Goal: Task Accomplishment & Management: Manage account settings

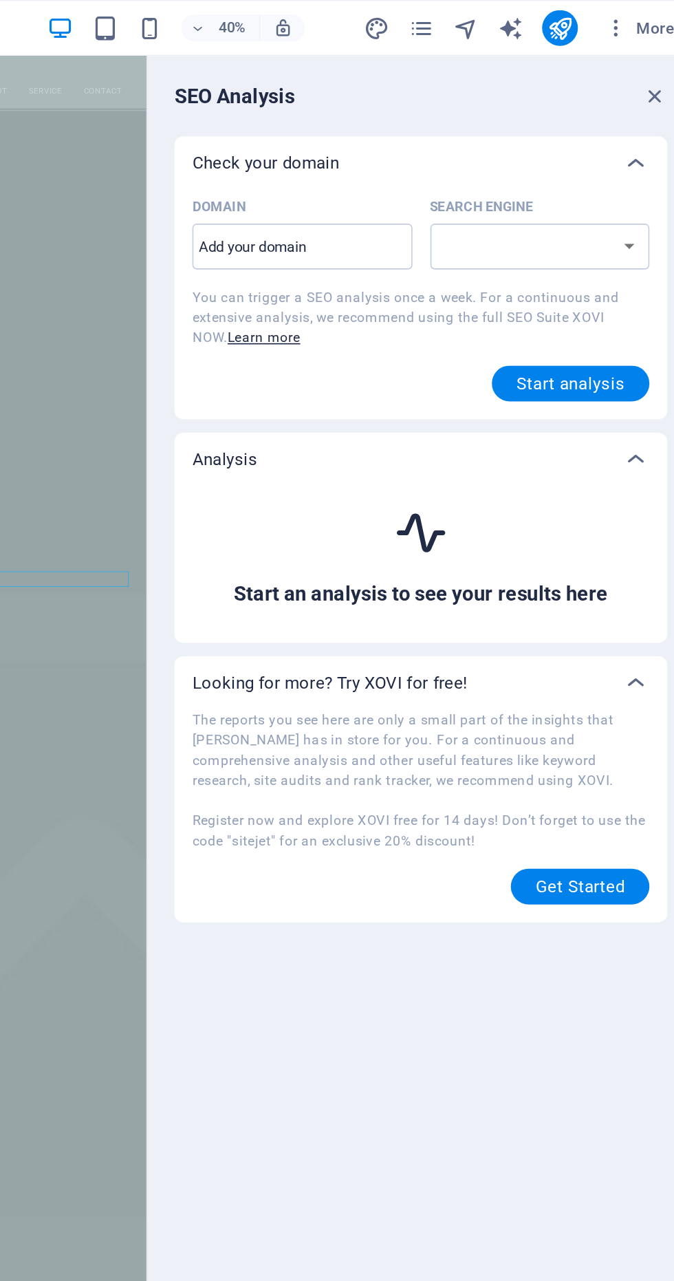
select select "google.com"
click at [453, 156] on input "Domain ​" at bounding box center [433, 152] width 136 height 22
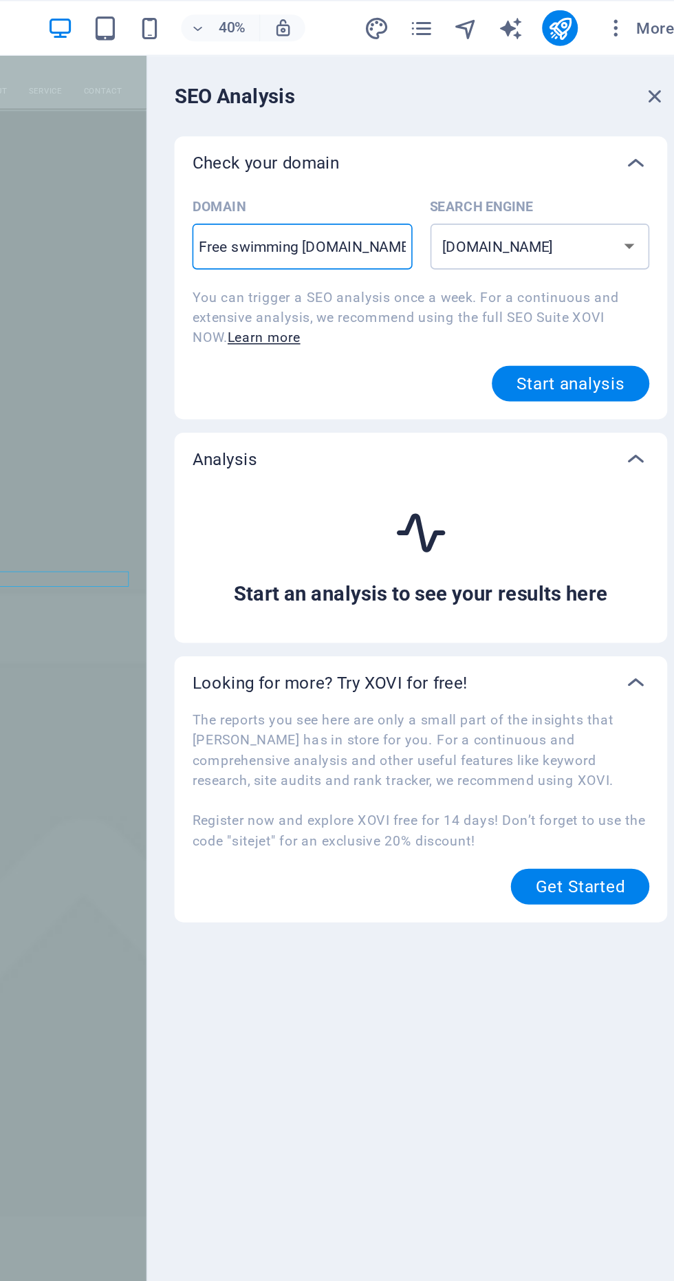
click at [433, 153] on input "Free swimming pool.com" at bounding box center [433, 152] width 136 height 22
click at [389, 156] on input "Free swimmingpool.com" at bounding box center [433, 152] width 136 height 22
type input "Freeswimmingpool.com"
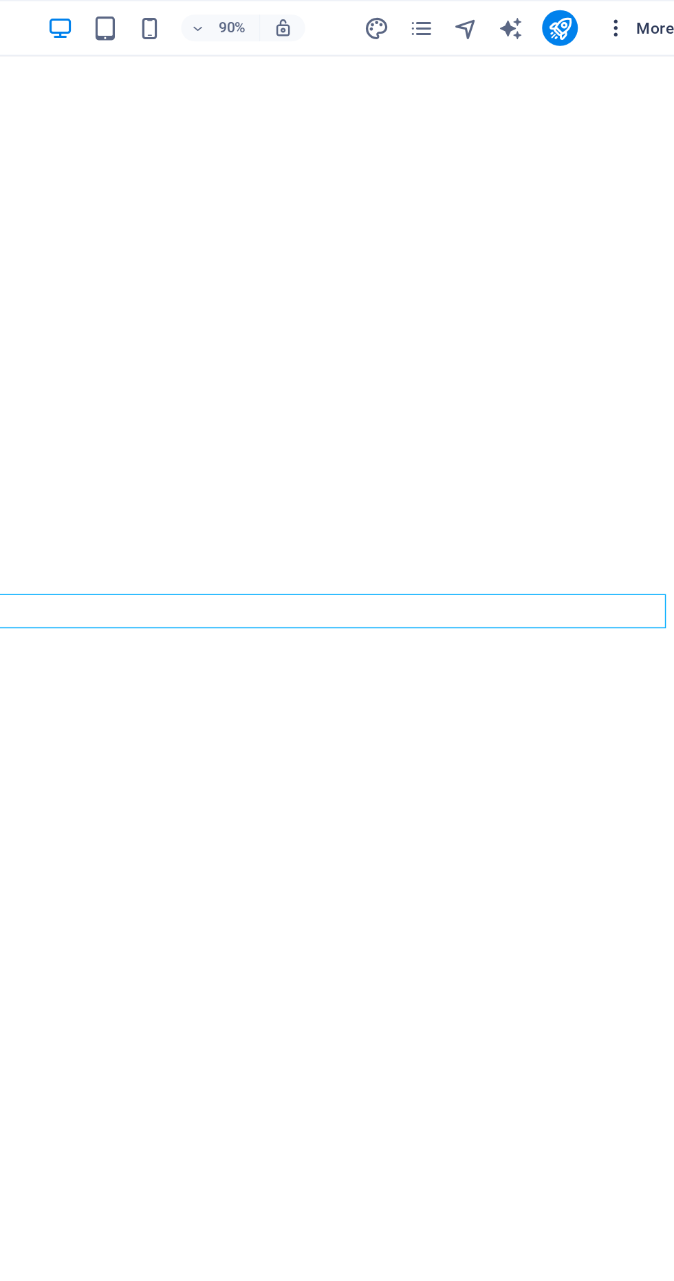
click at [637, 21] on span "More" at bounding box center [640, 17] width 43 height 14
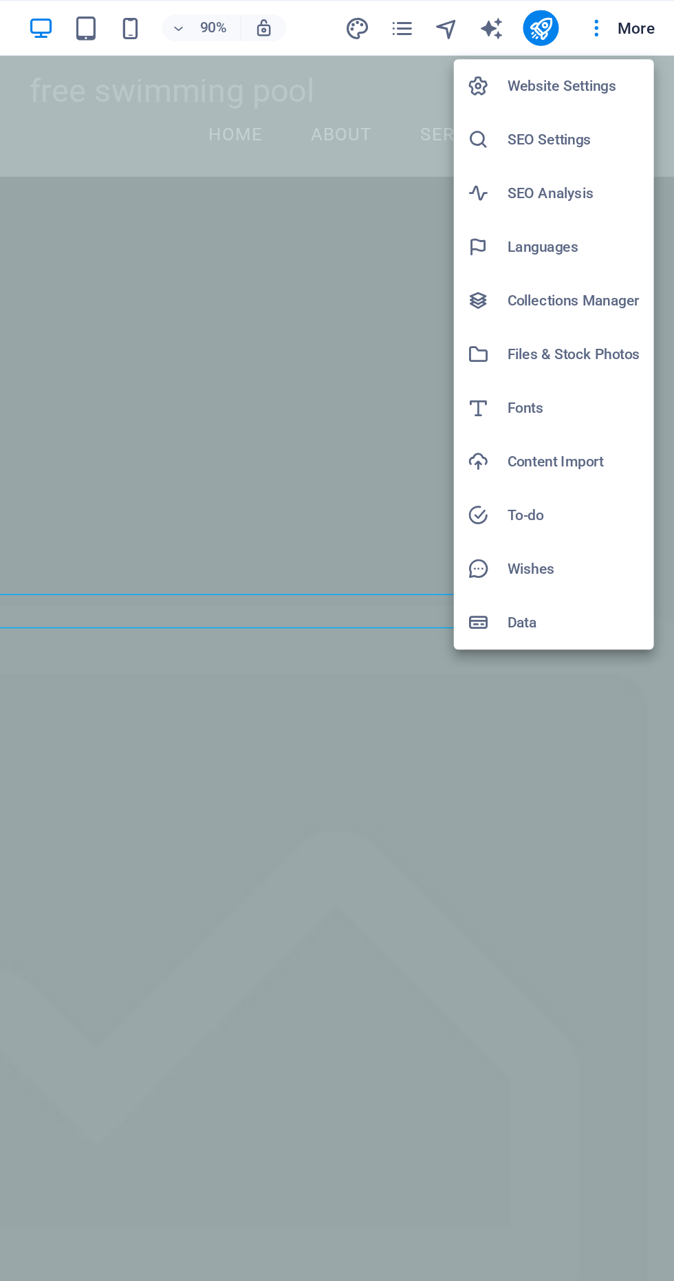
click at [635, 56] on h6 "Website Settings" at bounding box center [612, 53] width 82 height 17
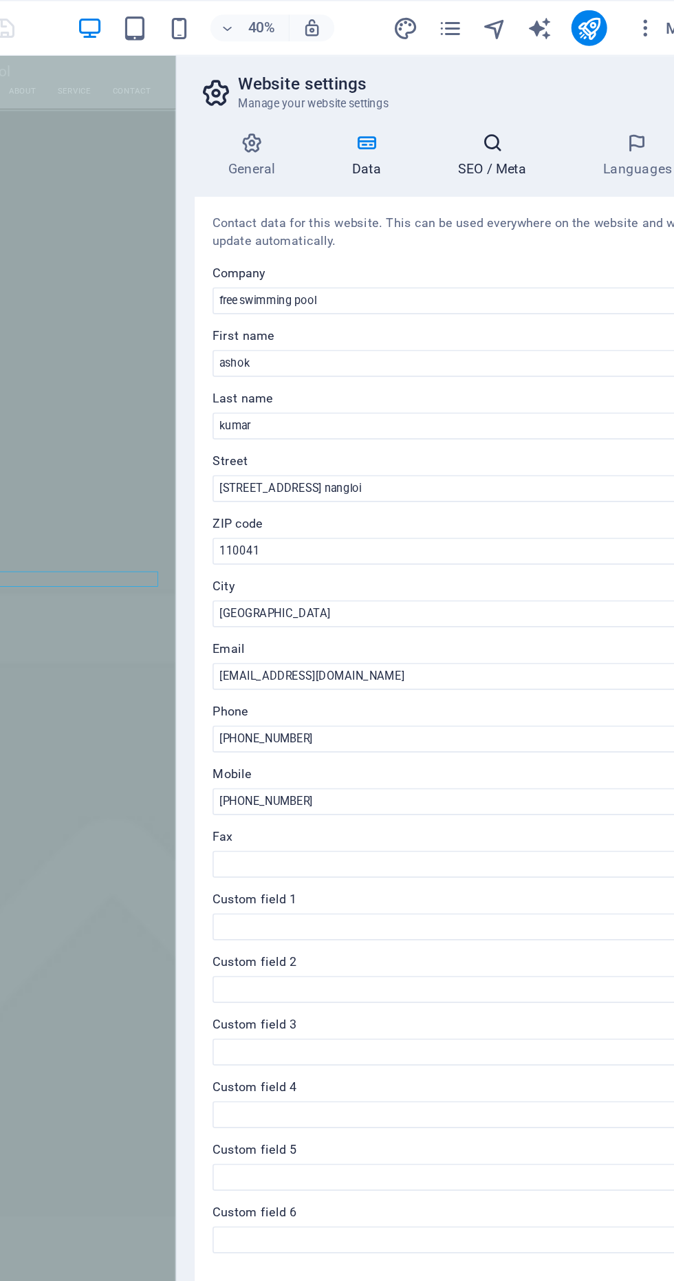
click at [538, 93] on icon at bounding box center [532, 88] width 84 height 14
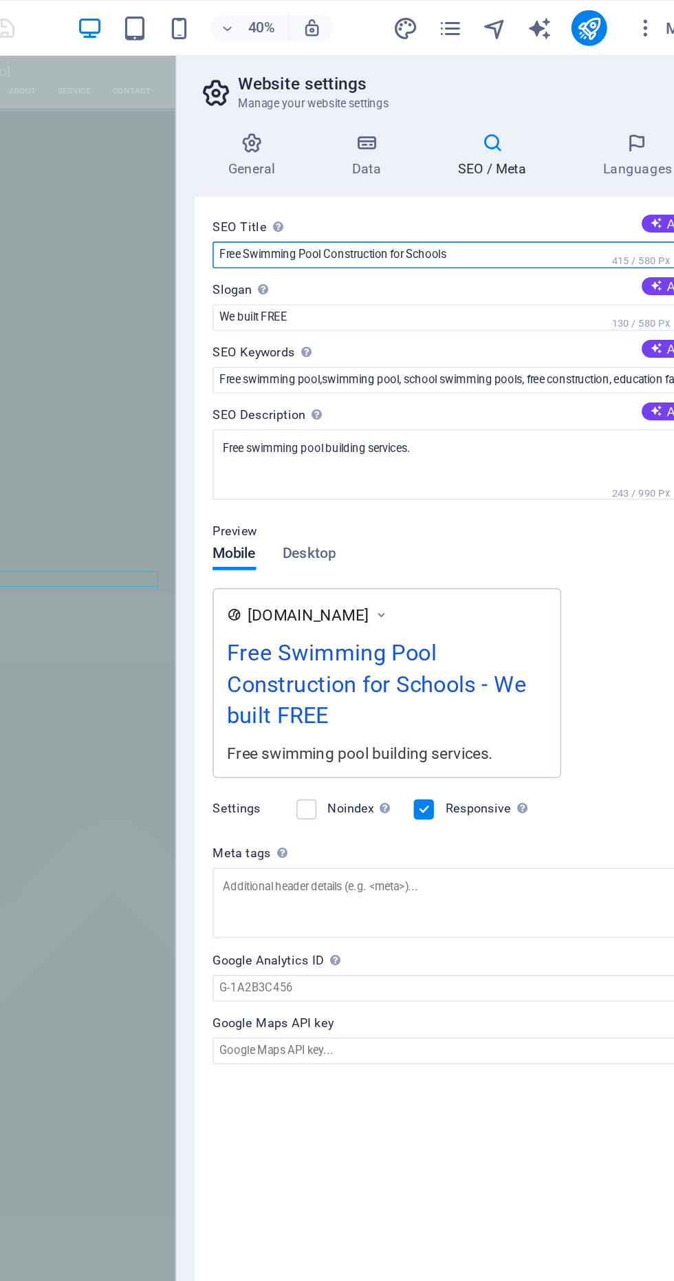
click at [526, 156] on input "Free Swimming Pool Construction for Schools" at bounding box center [506, 157] width 292 height 17
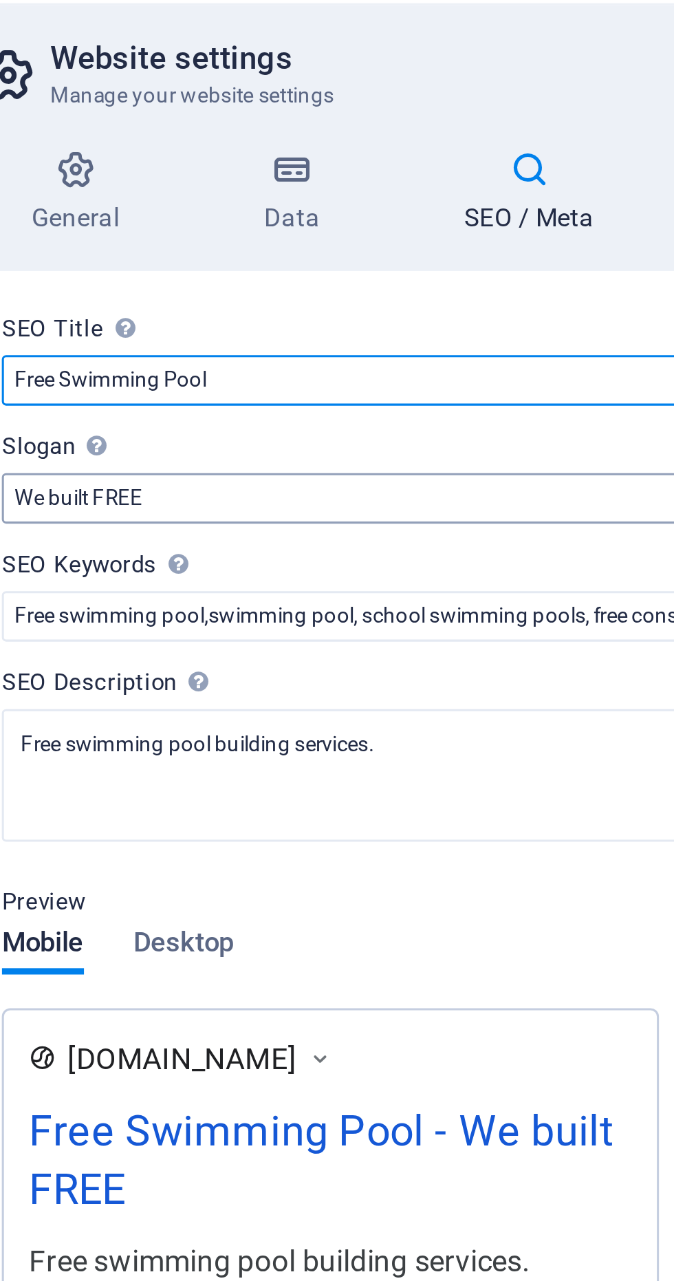
type input "Free Swimming Pool"
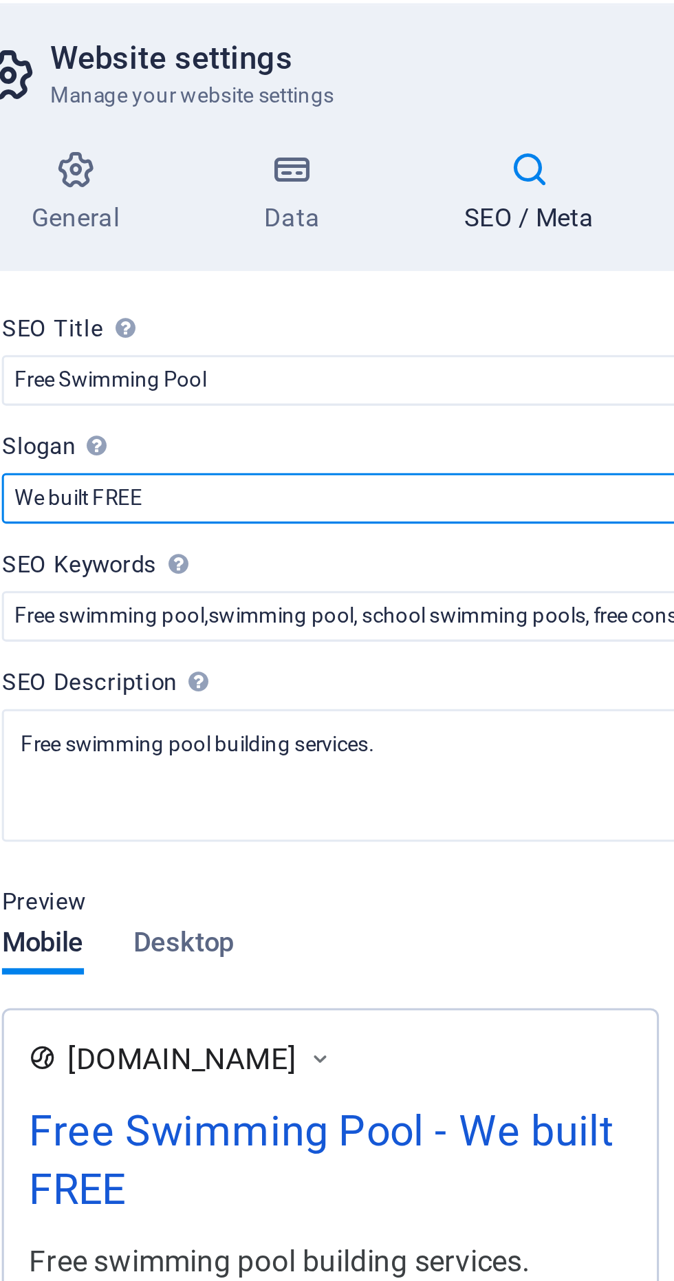
click at [0, 0] on input "We built FREE" at bounding box center [0, 0] width 0 height 0
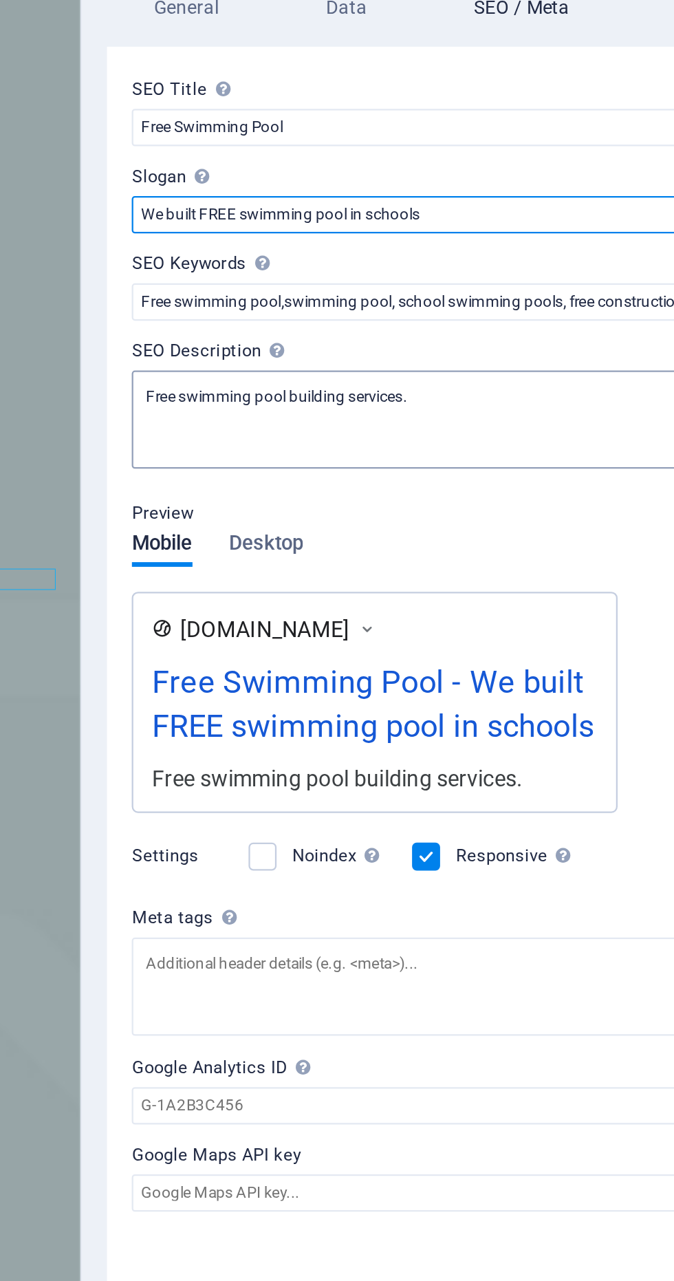
type input "We built FREE swimming pool in schools"
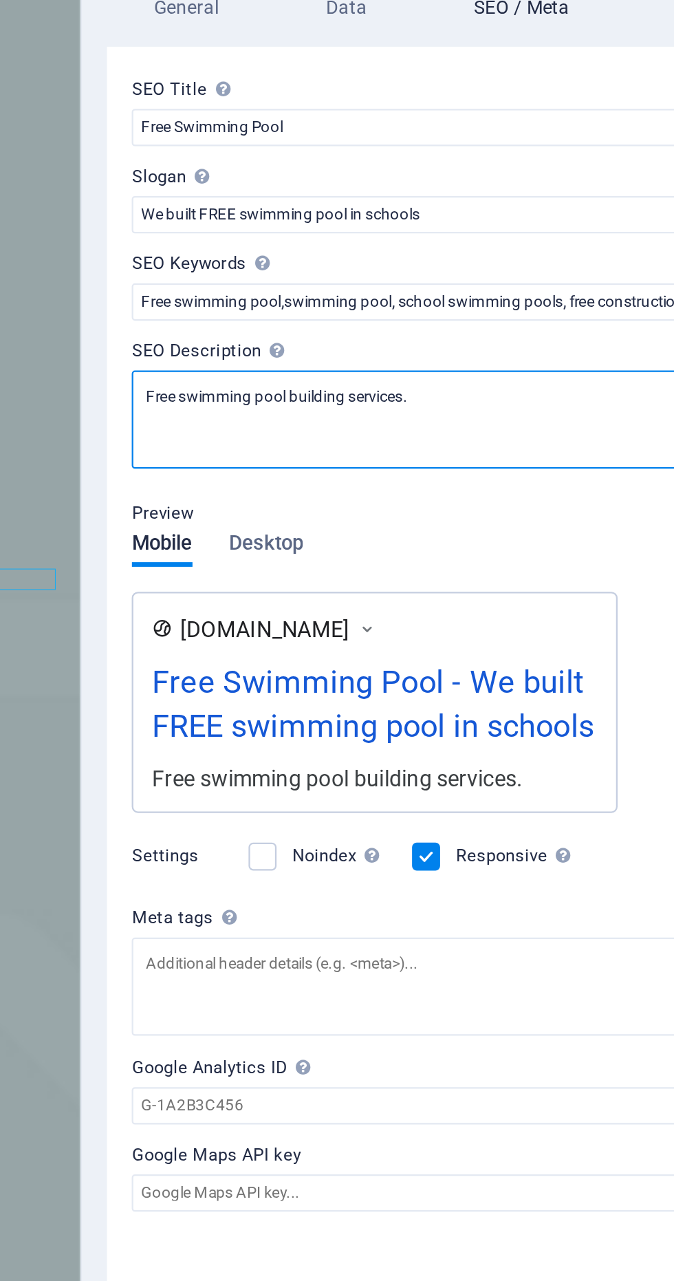
click at [530, 279] on textarea "Free swimming pool building services." at bounding box center [506, 285] width 292 height 43
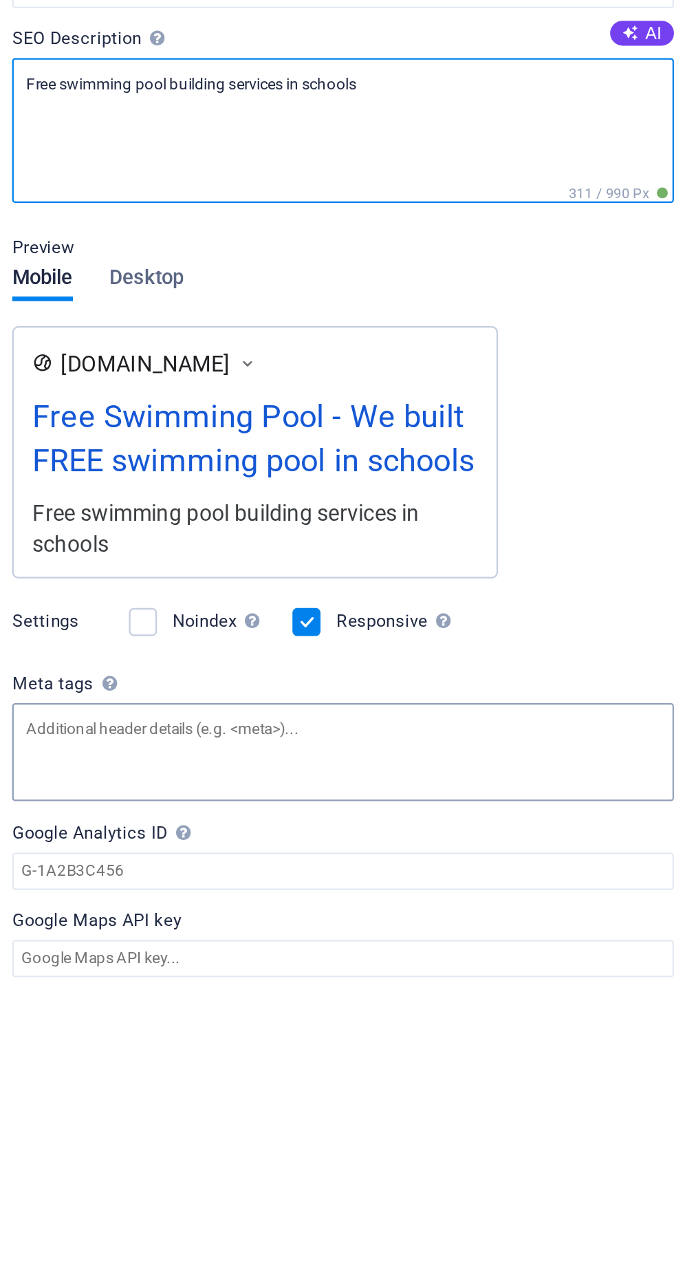
type textarea "Free swimming pool building services in schools"
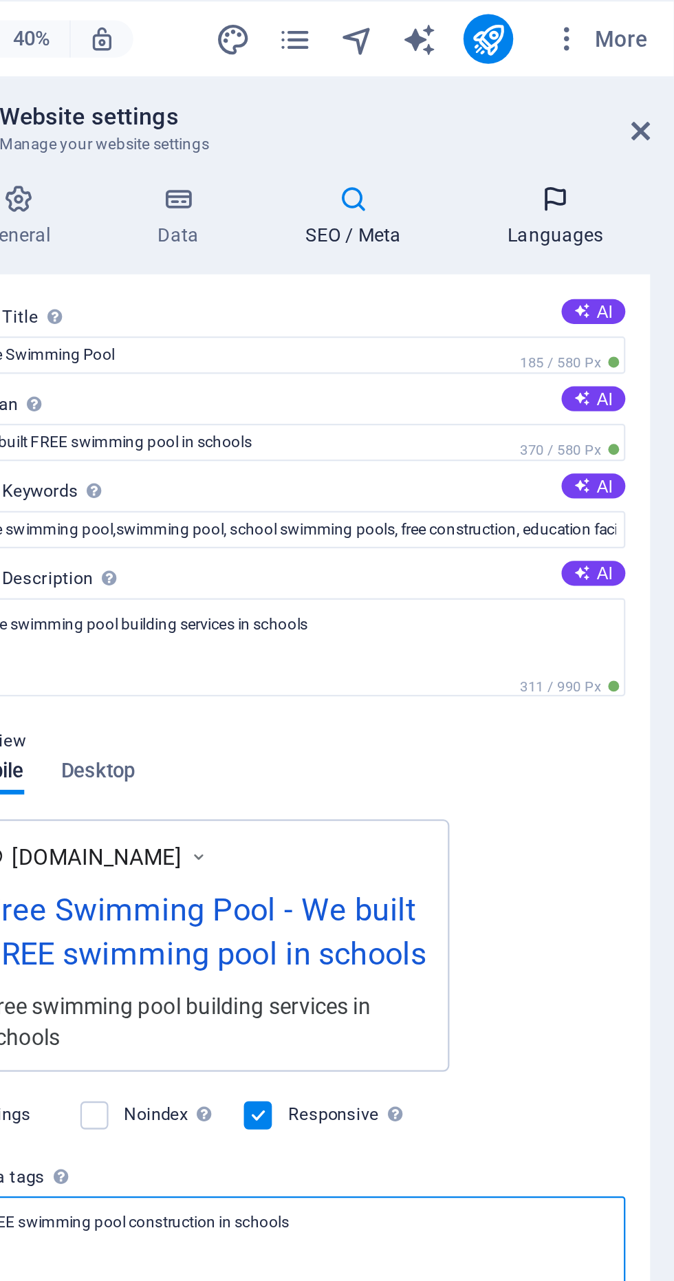
type textarea "FREE swimming pool construction in schools"
click at [626, 100] on body "free swimming pool Home Favorites Elements Columns Content Boxes Accordion Tabl…" at bounding box center [337, 640] width 674 height 1281
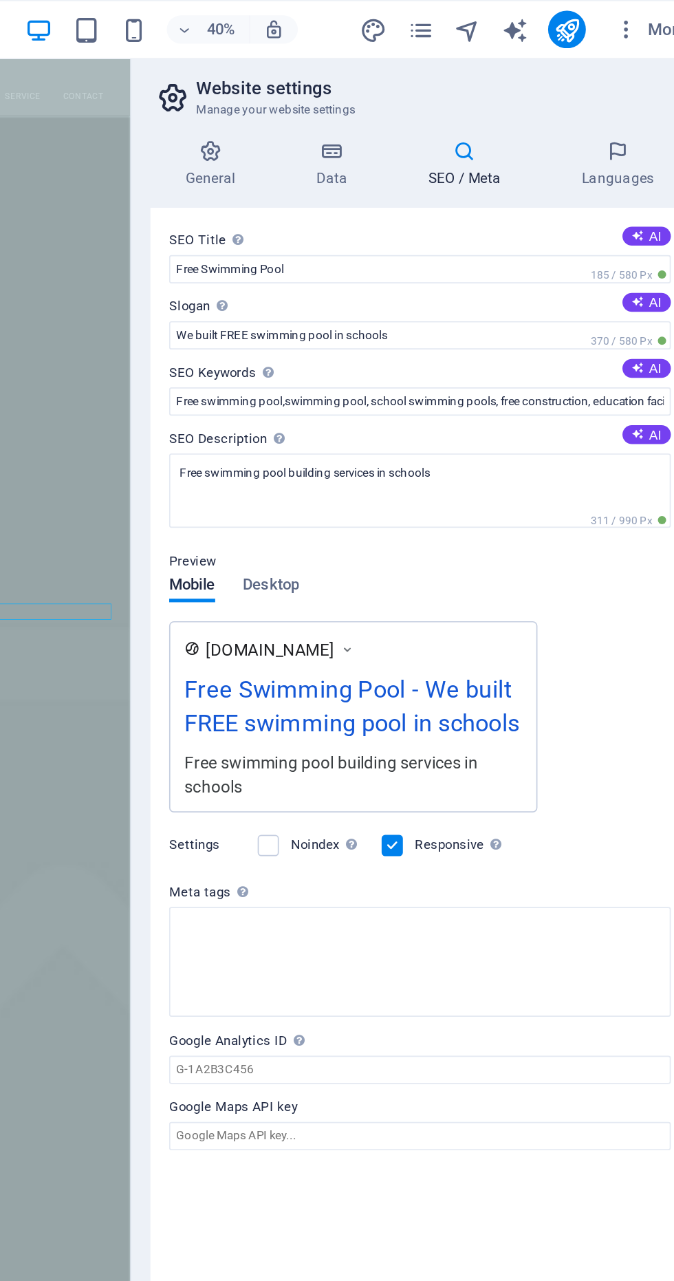
click at [0, 0] on h4 "SEO / Meta" at bounding box center [0, 0] width 0 height 0
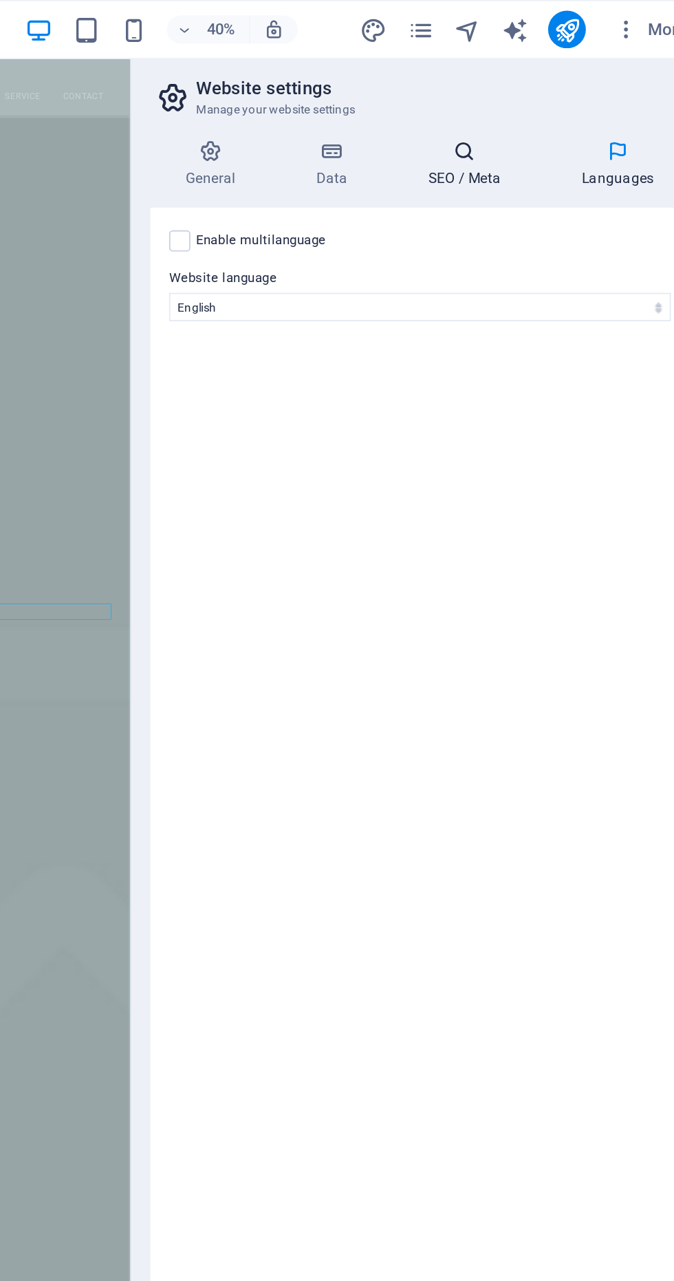
click at [541, 89] on icon at bounding box center [532, 88] width 84 height 14
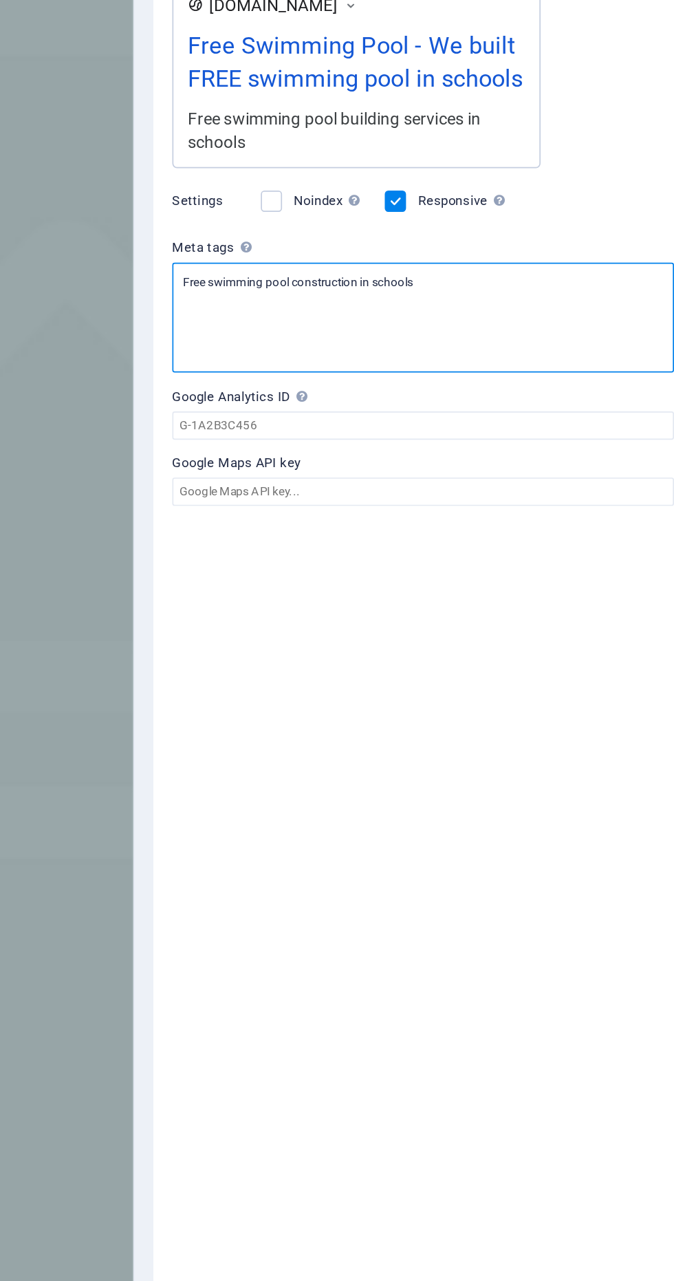
type textarea "Free swimming pool construction in schools"
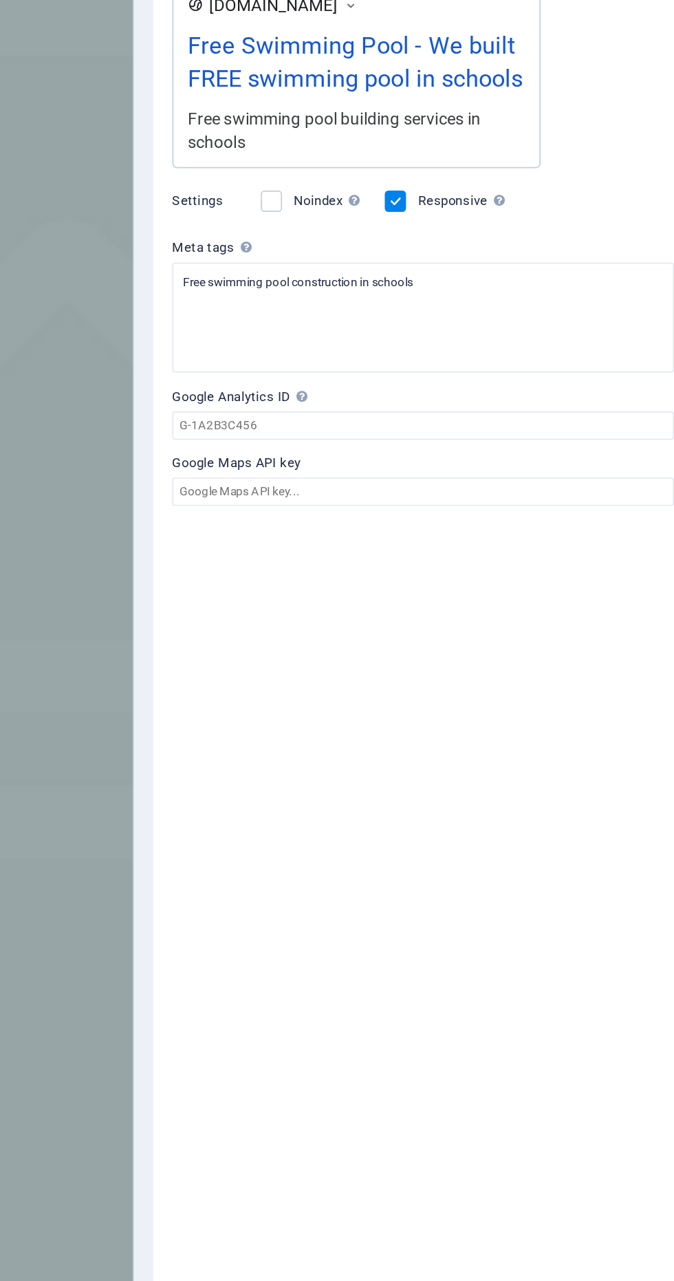
click at [520, 922] on body "free swimming pool Home Favorites Elements Columns Content Boxes Accordion Tabl…" at bounding box center [337, 640] width 674 height 1281
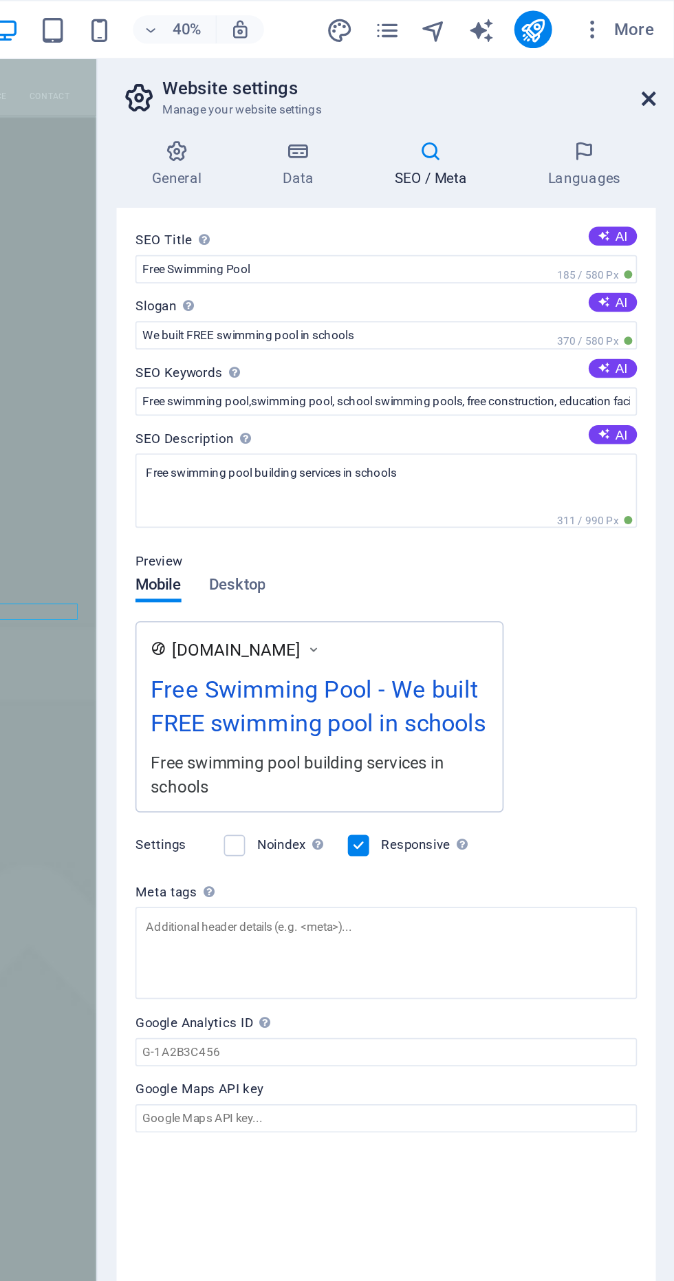
click at [658, 57] on icon at bounding box center [659, 57] width 8 height 11
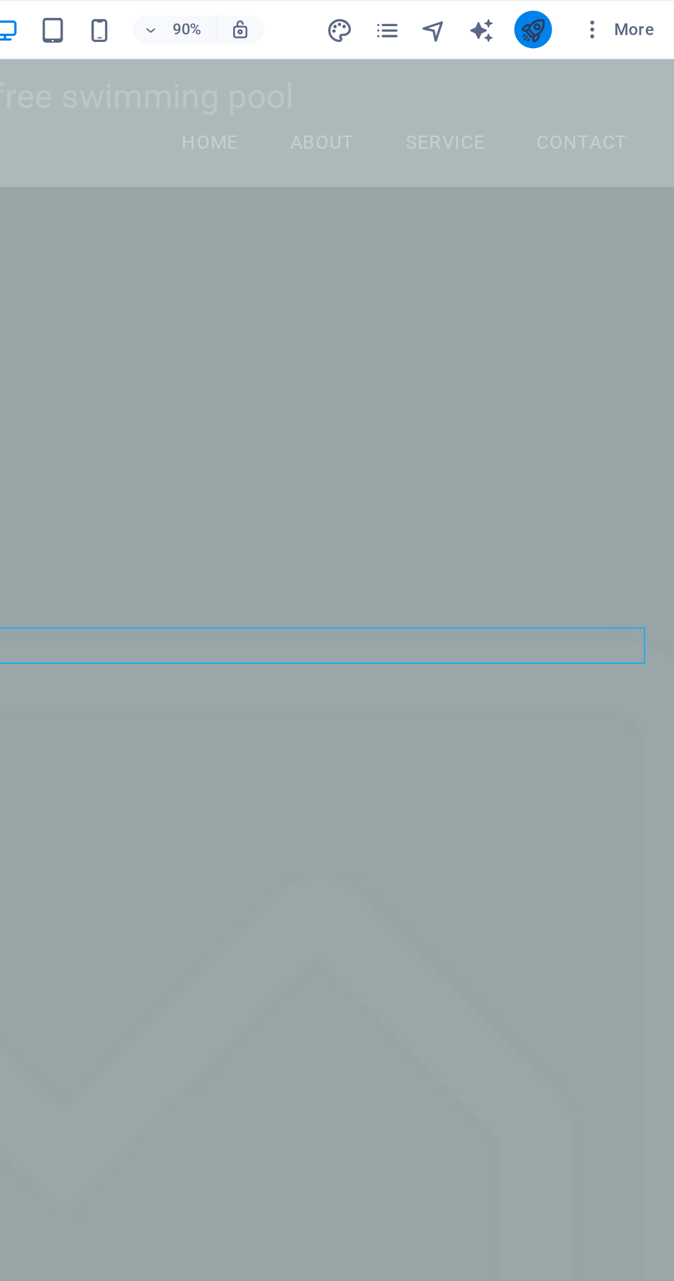
click at [595, 19] on icon "publish" at bounding box center [591, 18] width 16 height 16
